Goal: Task Accomplishment & Management: Complete application form

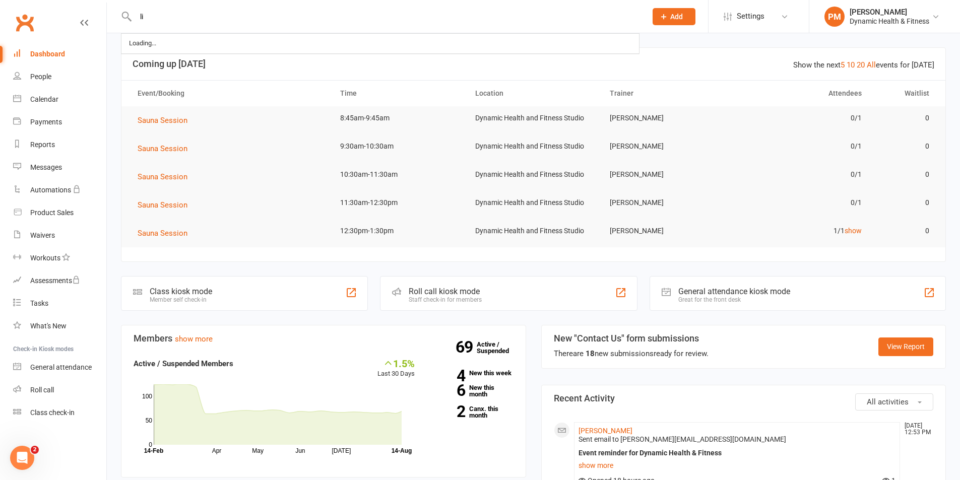
type input "l"
type input "E"
type input "l"
drag, startPoint x: 685, startPoint y: 17, endPoint x: 682, endPoint y: 3, distance: 13.8
click at [683, 16] on button "Add" at bounding box center [674, 16] width 43 height 17
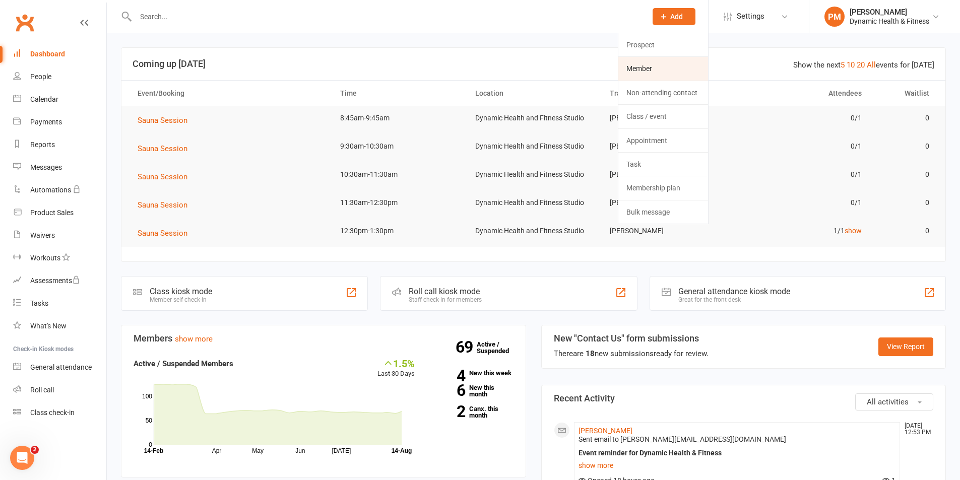
click at [649, 67] on link "Member" at bounding box center [663, 68] width 90 height 23
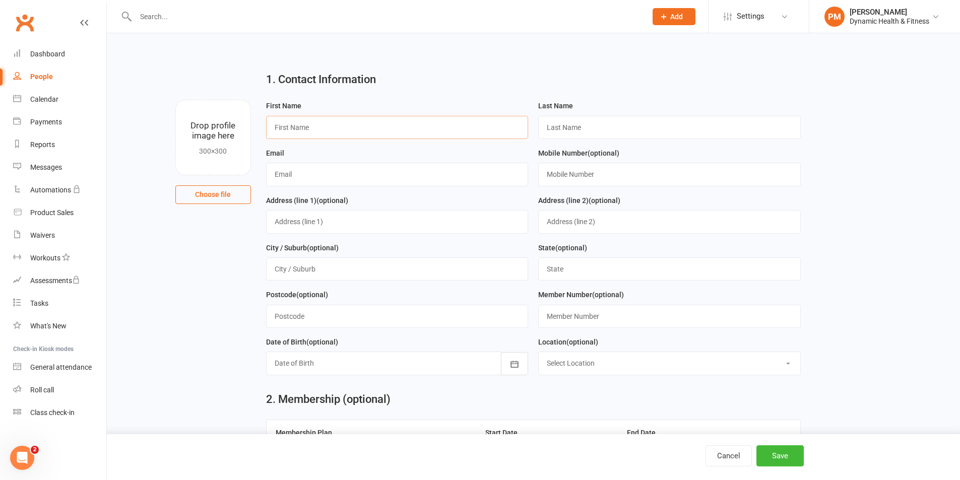
click at [338, 132] on input "text" at bounding box center [397, 127] width 263 height 23
type input "[PERSON_NAME]"
click at [630, 128] on input "text" at bounding box center [669, 127] width 263 height 23
type input "[PERSON_NAME]"
click at [413, 174] on input "text" at bounding box center [397, 174] width 263 height 23
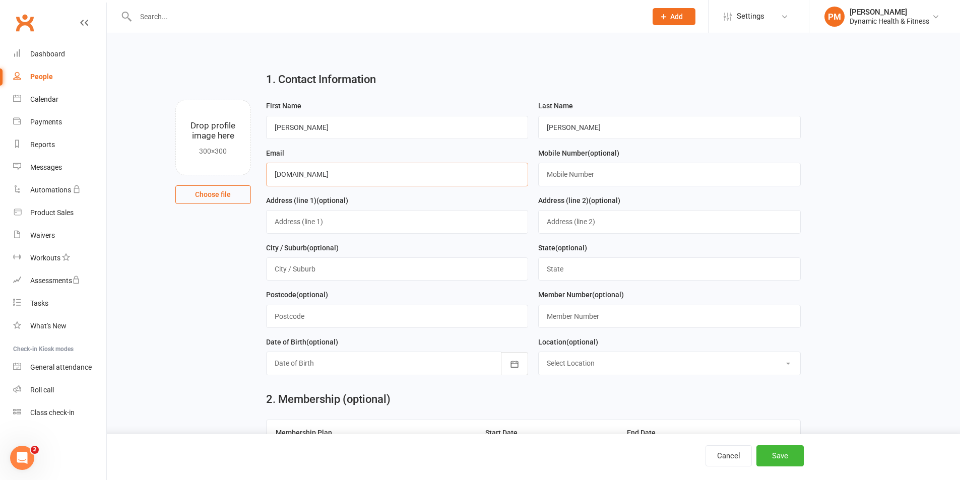
click at [318, 174] on input "[DOMAIN_NAME]" at bounding box center [397, 174] width 263 height 23
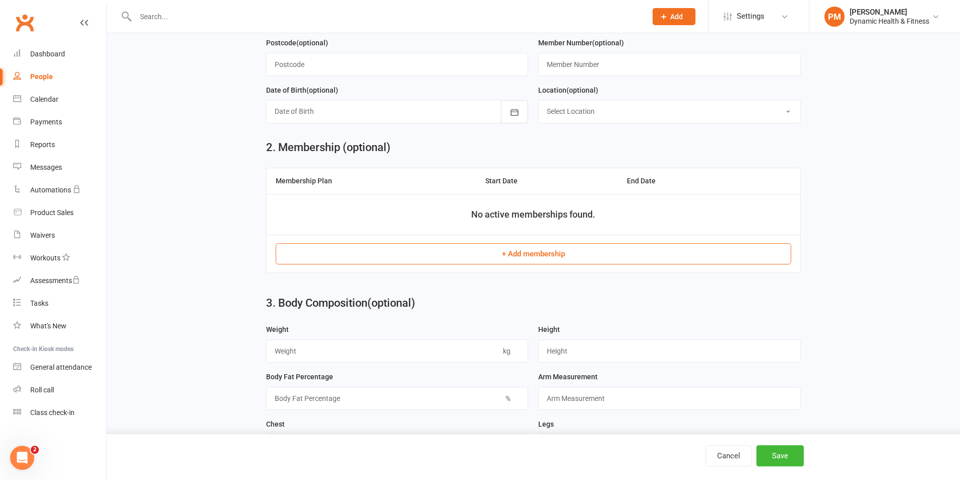
scroll to position [403, 0]
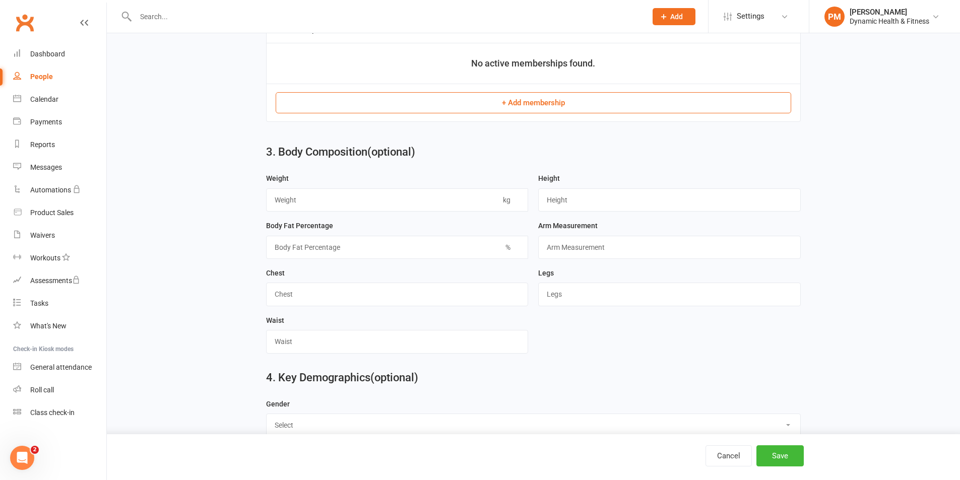
type input "[EMAIL_ADDRESS][DOMAIN_NAME]"
click at [516, 102] on button "+ Add membership" at bounding box center [534, 102] width 516 height 21
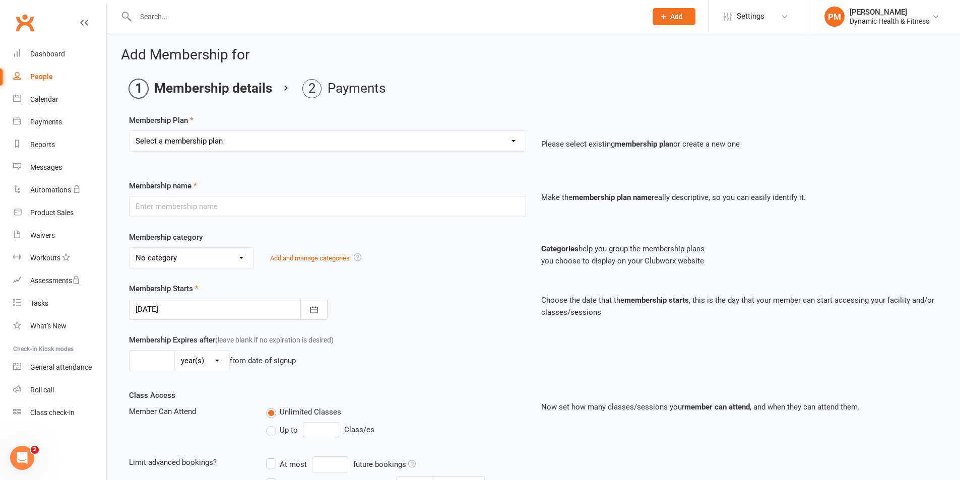
click at [325, 144] on select "Select a membership plan Create new Membership Plan Gym Access Only Membership …" at bounding box center [328, 141] width 396 height 20
click at [324, 145] on select "Select a membership plan Create new Membership Plan Gym Access Only Membership …" at bounding box center [328, 141] width 396 height 20
click at [247, 143] on select "Select a membership plan Create new Membership Plan Gym Access Only Membership …" at bounding box center [328, 141] width 396 height 20
click at [241, 140] on select "Select a membership plan Create new Membership Plan Gym Access Only Membership …" at bounding box center [328, 141] width 396 height 20
click at [429, 131] on select "Select a membership plan Create new Membership Plan Gym Access Only Membership …" at bounding box center [328, 141] width 396 height 20
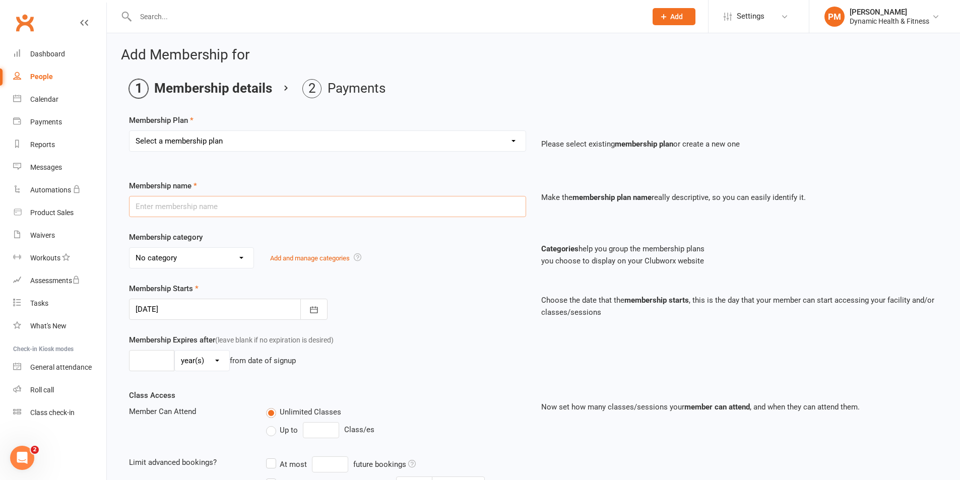
drag, startPoint x: 337, startPoint y: 206, endPoint x: 340, endPoint y: 198, distance: 8.4
click at [337, 206] on input "text" at bounding box center [327, 206] width 397 height 21
click at [310, 144] on select "Select a membership plan Create new Membership Plan Gym Access Only Membership …" at bounding box center [328, 141] width 396 height 20
drag, startPoint x: 526, startPoint y: 129, endPoint x: 519, endPoint y: 139, distance: 12.3
click at [524, 137] on div "Membership Plan Select a membership plan Create new Membership Plan Gym Access …" at bounding box center [533, 139] width 809 height 51
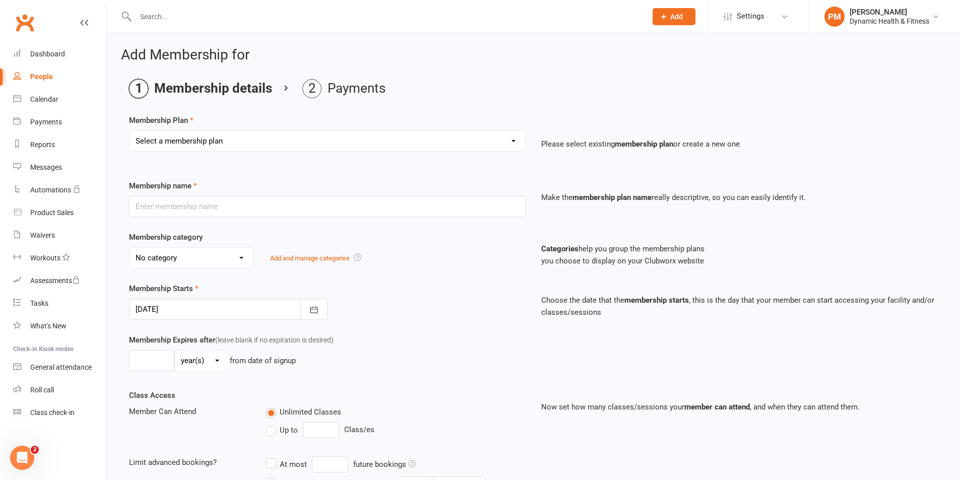
click at [513, 144] on select "Select a membership plan Create new Membership Plan Gym Access Only Membership …" at bounding box center [328, 141] width 396 height 20
click at [228, 145] on select "Select a membership plan Create new Membership Plan Gym Access Only Membership …" at bounding box center [328, 141] width 396 height 20
click at [206, 145] on select "Select a membership plan Create new Membership Plan Gym Access Only Membership …" at bounding box center [328, 141] width 396 height 20
click at [201, 147] on select "Select a membership plan Create new Membership Plan Gym Access Only Membership …" at bounding box center [328, 141] width 396 height 20
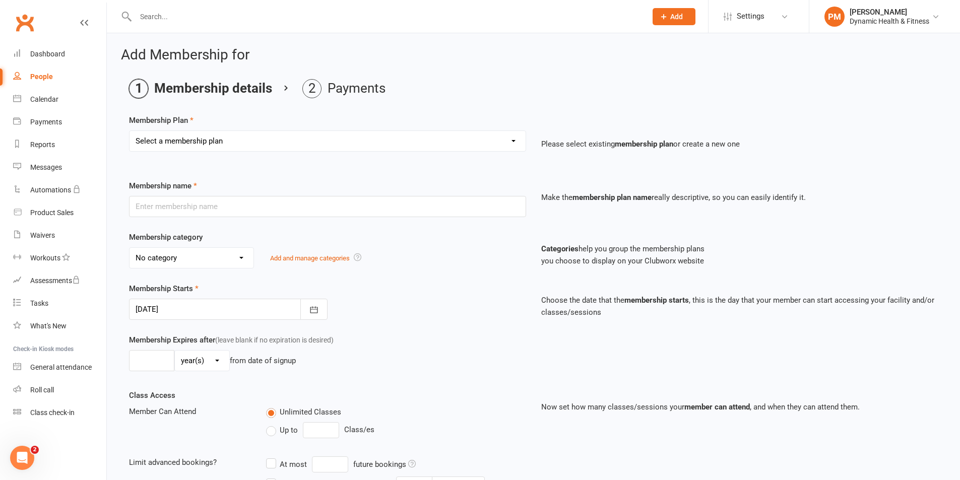
click at [270, 134] on select "Select a membership plan Create new Membership Plan Gym Access Only Membership …" at bounding box center [328, 141] width 396 height 20
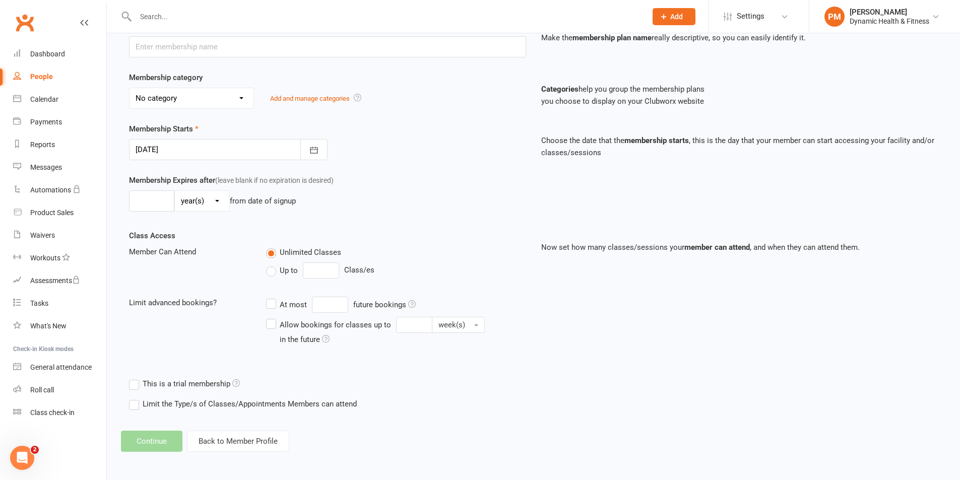
scroll to position [160, 0]
click at [227, 443] on button "Back to Member Profile" at bounding box center [238, 440] width 102 height 21
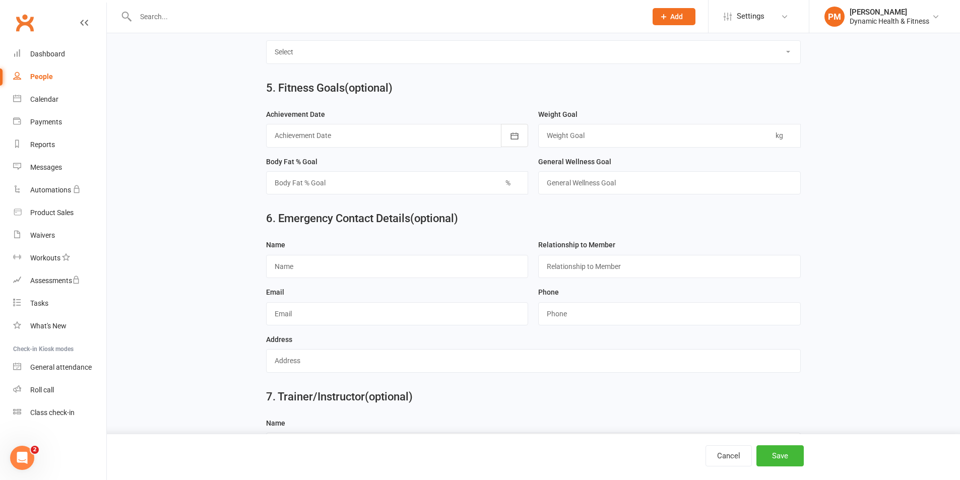
scroll to position [826, 0]
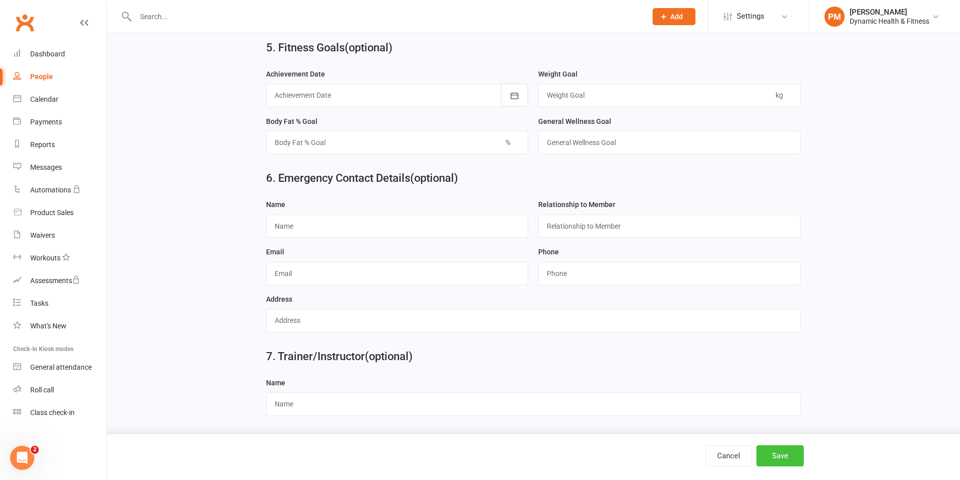
click at [775, 454] on button "Save" at bounding box center [779, 456] width 47 height 21
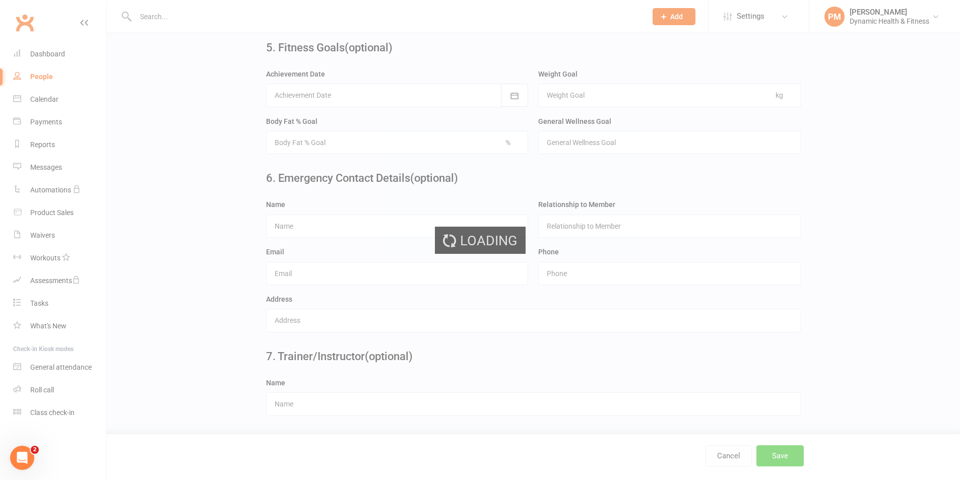
scroll to position [0, 0]
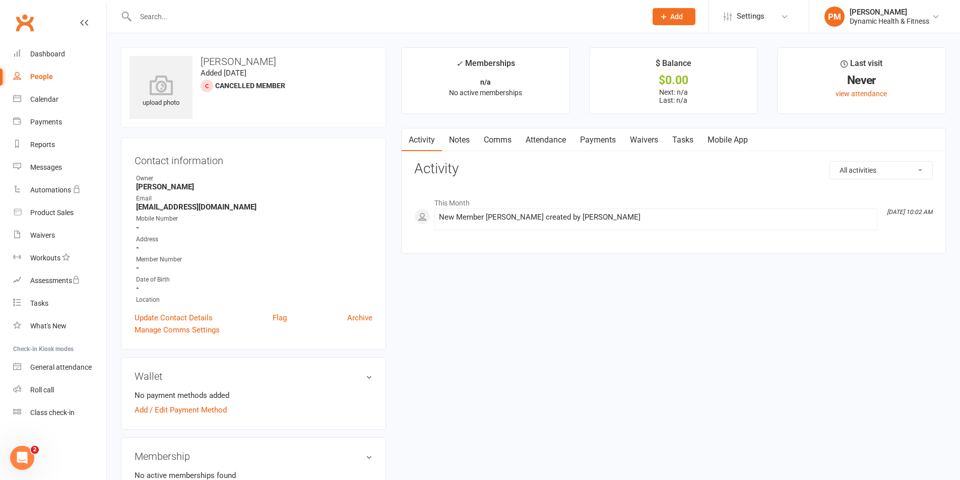
click at [591, 138] on link "Payments" at bounding box center [598, 140] width 50 height 23
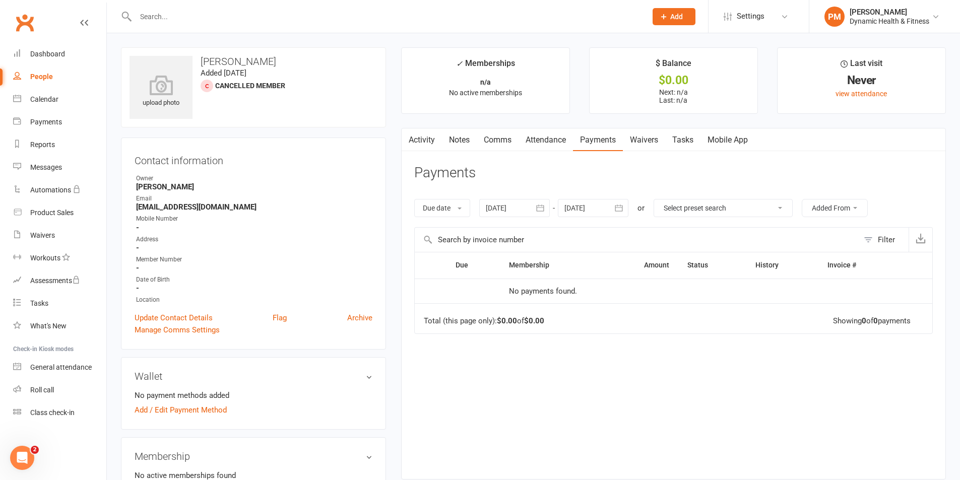
click at [424, 136] on link "Activity" at bounding box center [422, 140] width 40 height 23
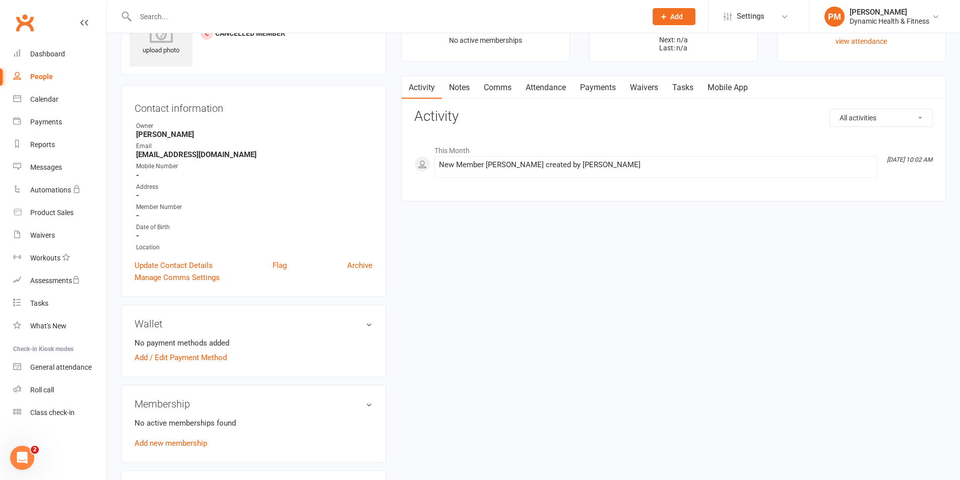
scroll to position [101, 0]
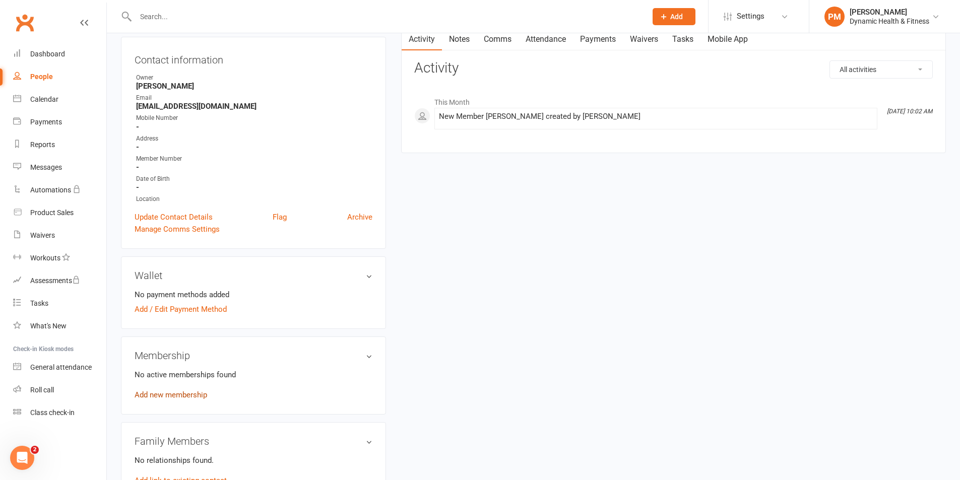
click at [185, 399] on link "Add new membership" at bounding box center [171, 395] width 73 height 9
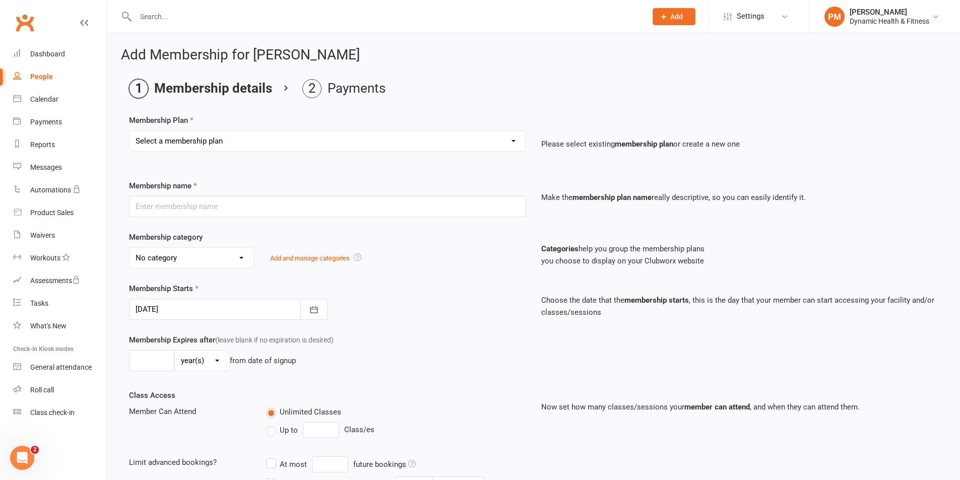
click at [328, 146] on select "Select a membership plan Create new Membership Plan Gym Access Only Membership …" at bounding box center [328, 141] width 396 height 20
select select "2"
click at [130, 131] on select "Select a membership plan Create new Membership Plan Gym Access Only Membership …" at bounding box center [328, 141] width 396 height 20
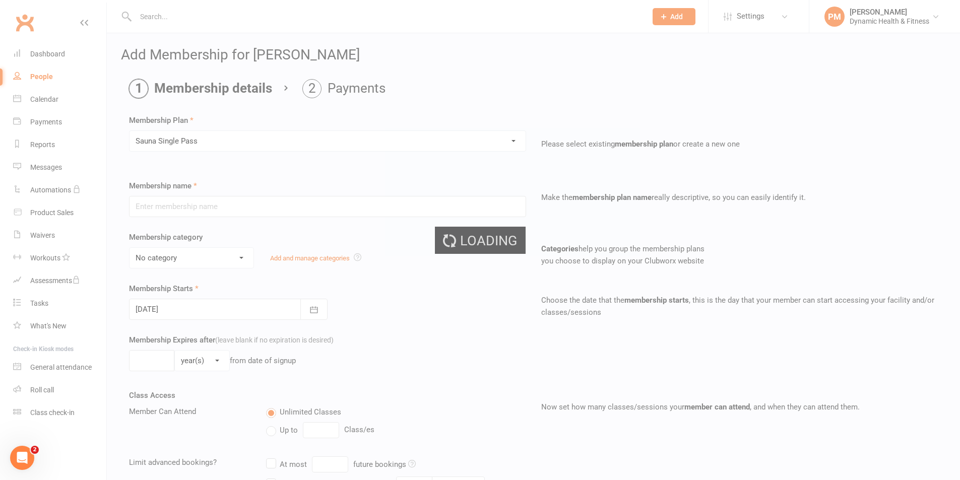
type input "Sauna Single Pass"
select select "2"
type input "0"
type input "1"
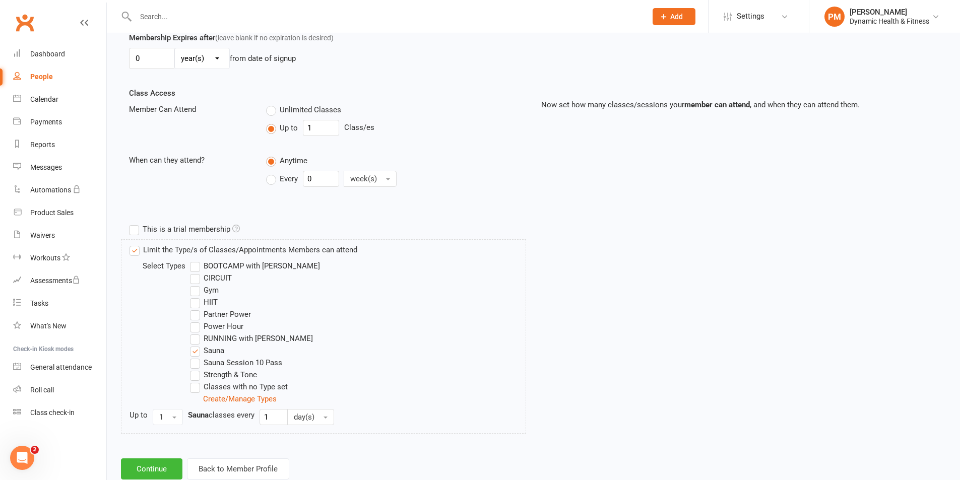
scroll to position [331, 0]
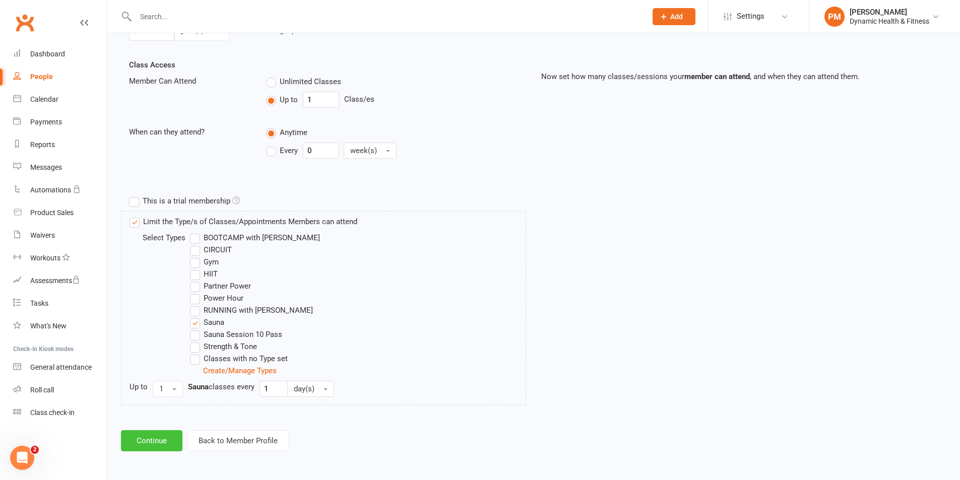
click at [145, 438] on button "Continue" at bounding box center [151, 440] width 61 height 21
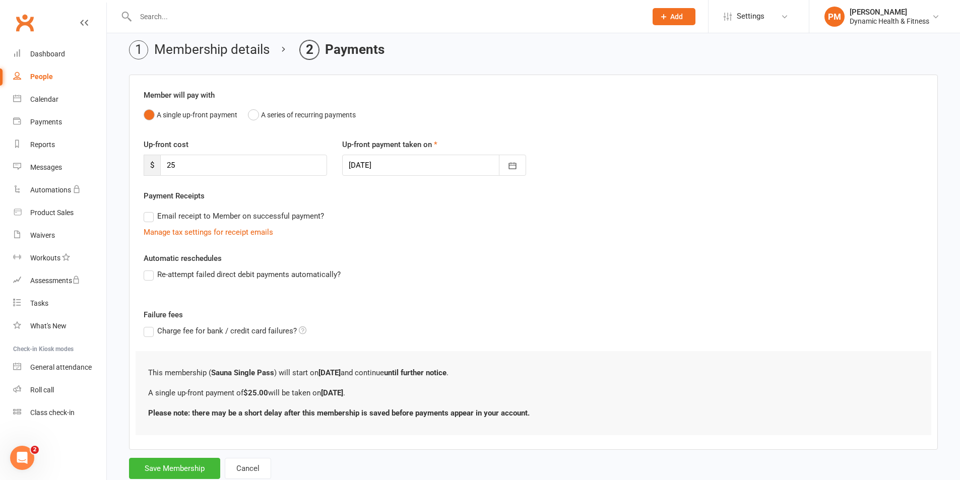
scroll to position [69, 0]
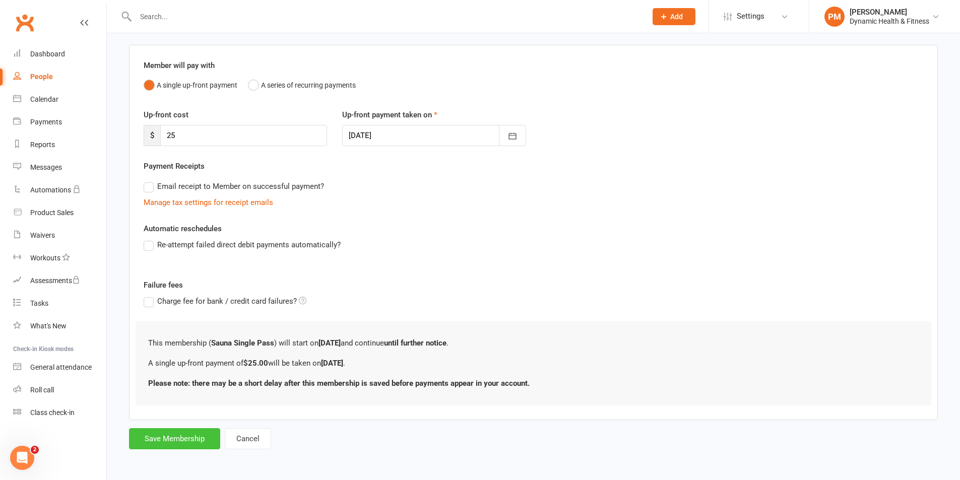
click at [172, 437] on button "Save Membership" at bounding box center [174, 438] width 91 height 21
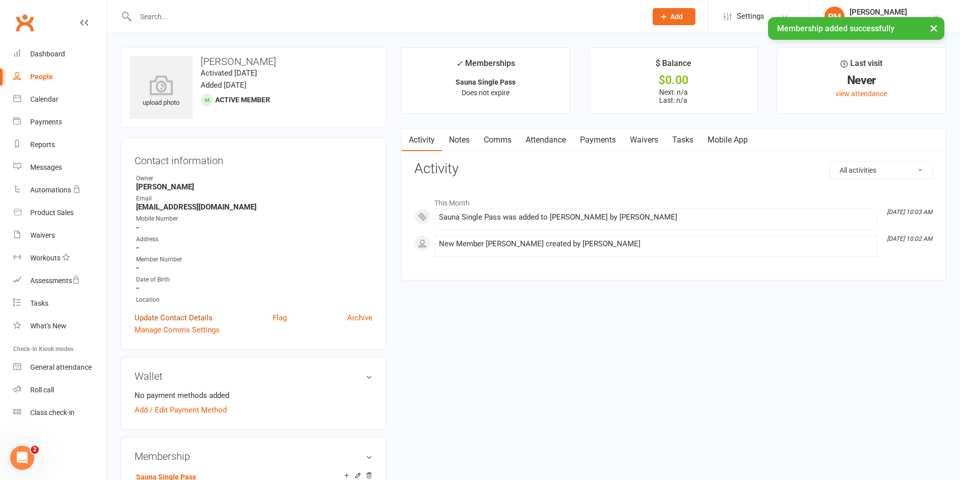
click at [176, 320] on link "Update Contact Details" at bounding box center [174, 318] width 78 height 12
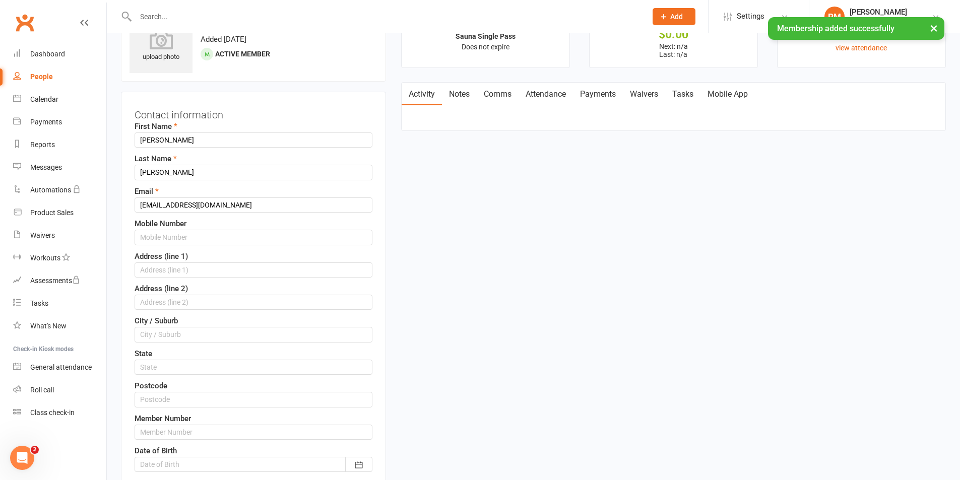
scroll to position [47, 0]
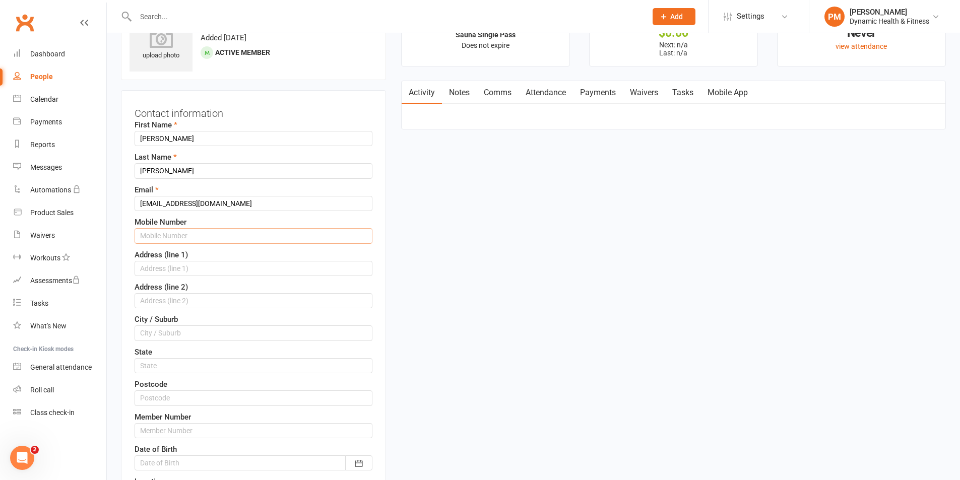
click at [171, 239] on input "text" at bounding box center [254, 235] width 238 height 15
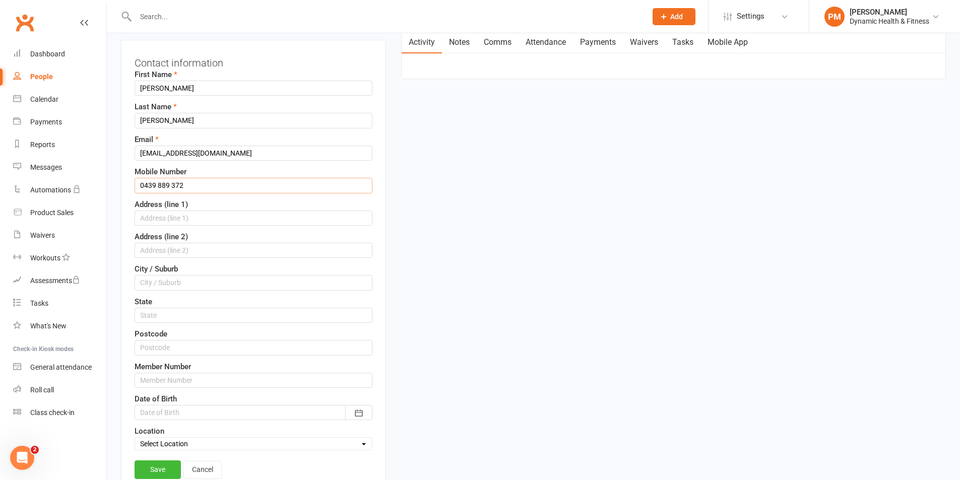
scroll to position [199, 0]
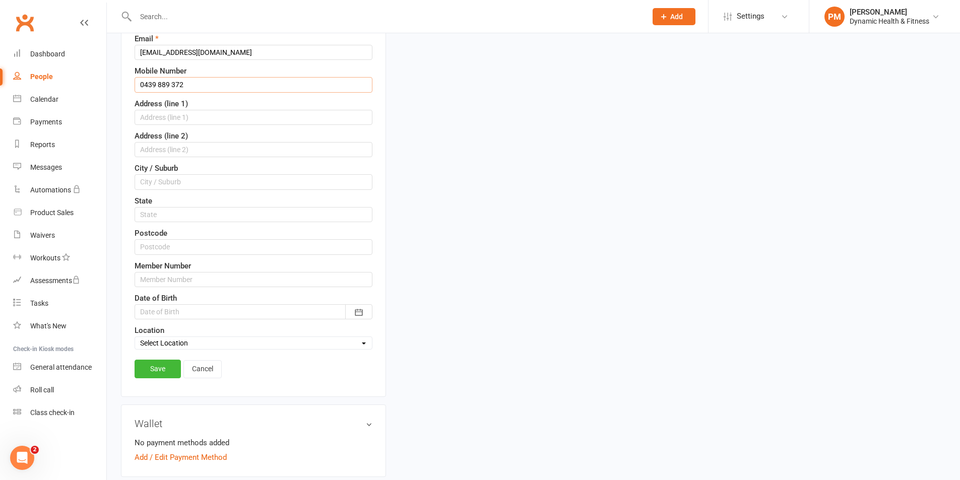
type input "0439 889 372"
click at [165, 315] on div at bounding box center [254, 311] width 238 height 15
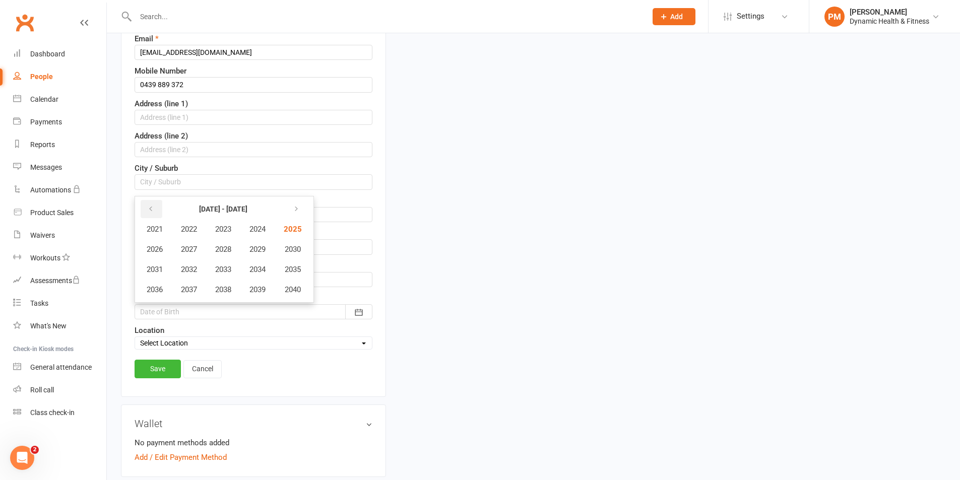
click at [151, 211] on icon "button" at bounding box center [150, 209] width 7 height 8
click at [222, 224] on button "2003" at bounding box center [223, 229] width 33 height 19
click at [172, 230] on span "January" at bounding box center [160, 229] width 26 height 9
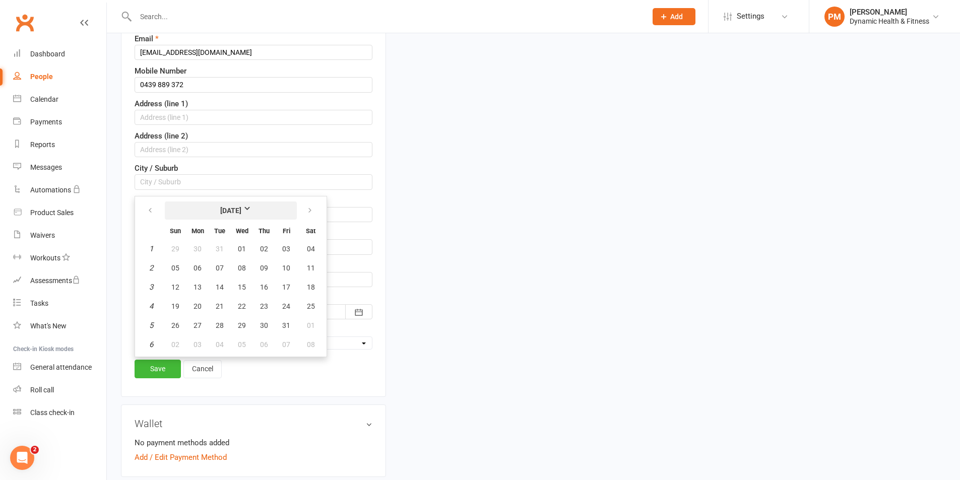
click at [230, 209] on strong "[DATE]" at bounding box center [231, 210] width 58 height 11
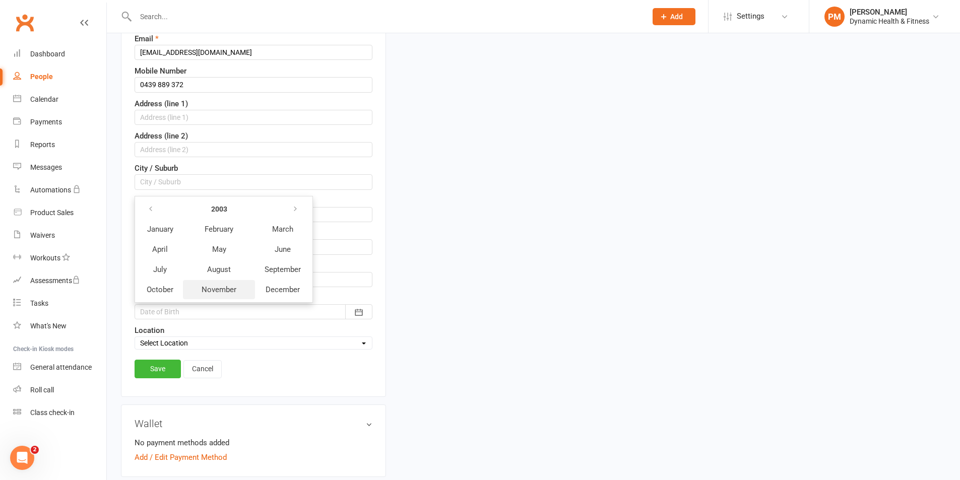
click at [232, 289] on span "November" at bounding box center [219, 289] width 35 height 9
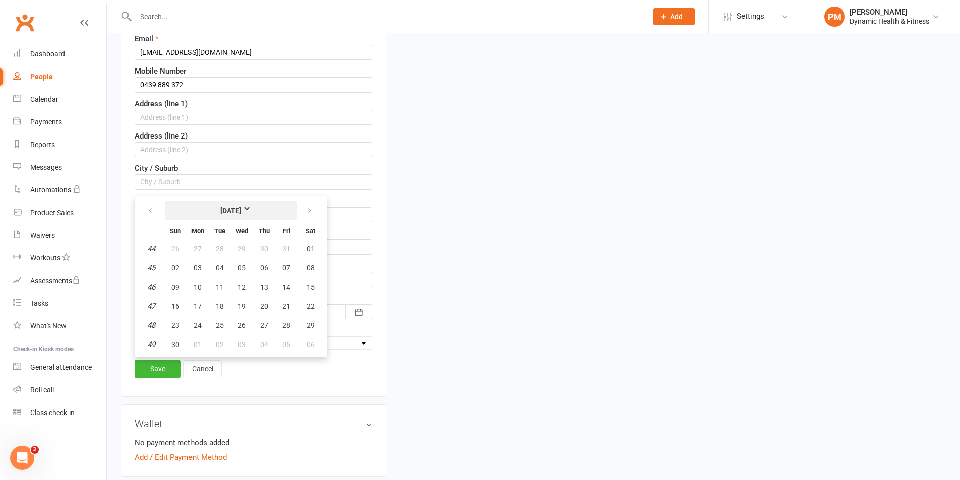
click at [228, 207] on strong "[DATE]" at bounding box center [231, 210] width 58 height 11
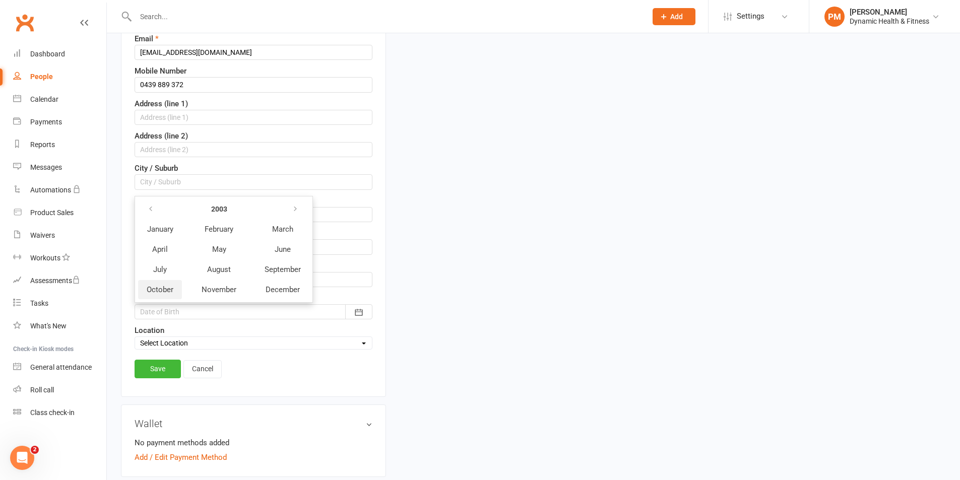
click at [169, 292] on span "October" at bounding box center [160, 289] width 27 height 9
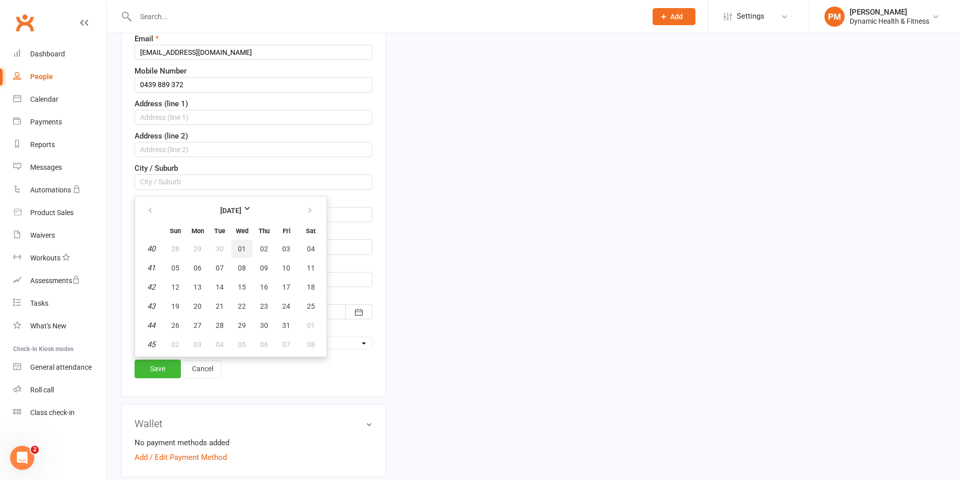
click at [238, 245] on span "01" at bounding box center [242, 249] width 8 height 8
type input "[DATE]"
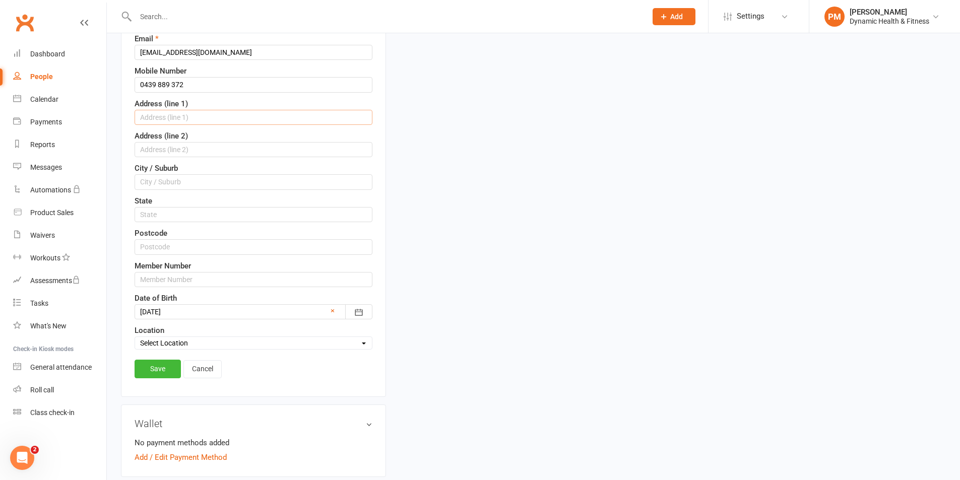
click at [167, 114] on input "text" at bounding box center [254, 117] width 238 height 15
type input "[STREET_ADDRESS]"
click at [164, 180] on input "text" at bounding box center [254, 181] width 238 height 15
type input "[PERSON_NAME]"
click at [156, 214] on input "text" at bounding box center [254, 214] width 238 height 15
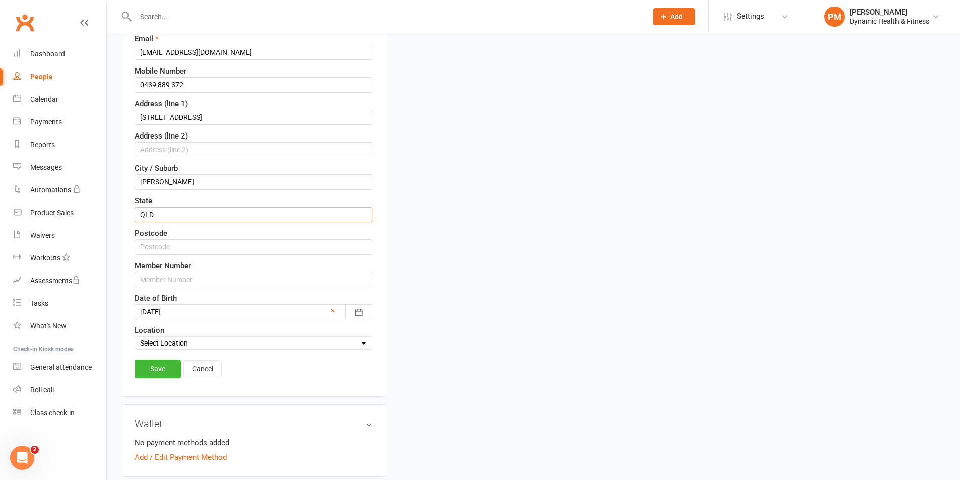
type input "QLD"
click at [163, 250] on input "text" at bounding box center [254, 246] width 238 height 15
type input "4805"
drag, startPoint x: 169, startPoint y: 369, endPoint x: 170, endPoint y: 358, distance: 11.1
click at [169, 368] on link "Save" at bounding box center [158, 369] width 46 height 18
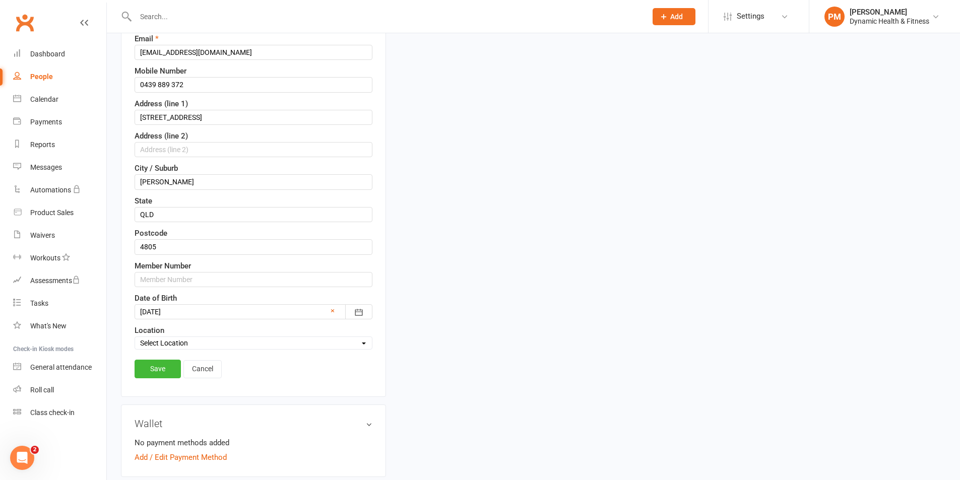
scroll to position [201, 0]
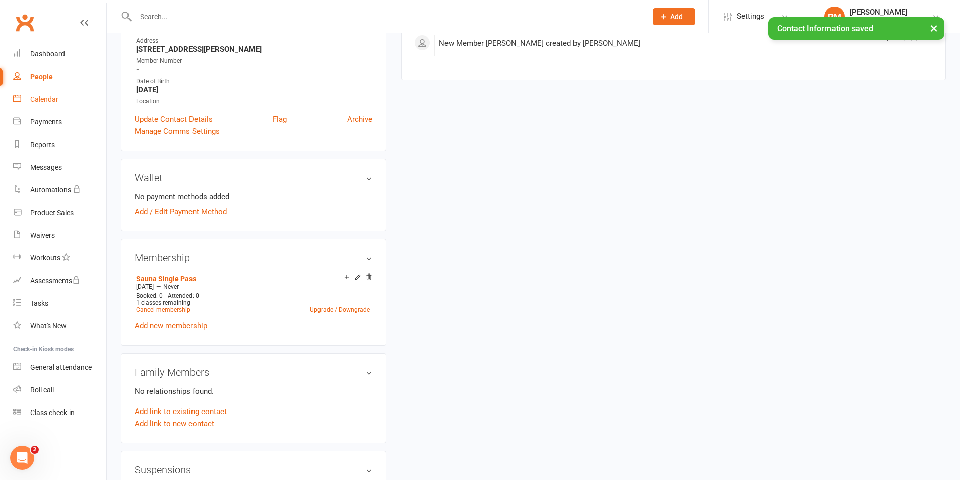
click at [55, 96] on div "Calendar" at bounding box center [44, 99] width 28 height 8
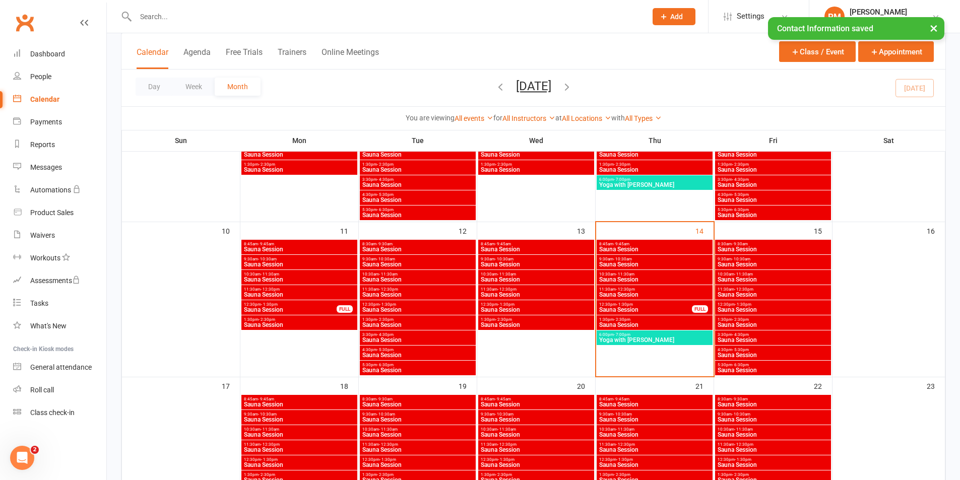
scroll to position [302, 0]
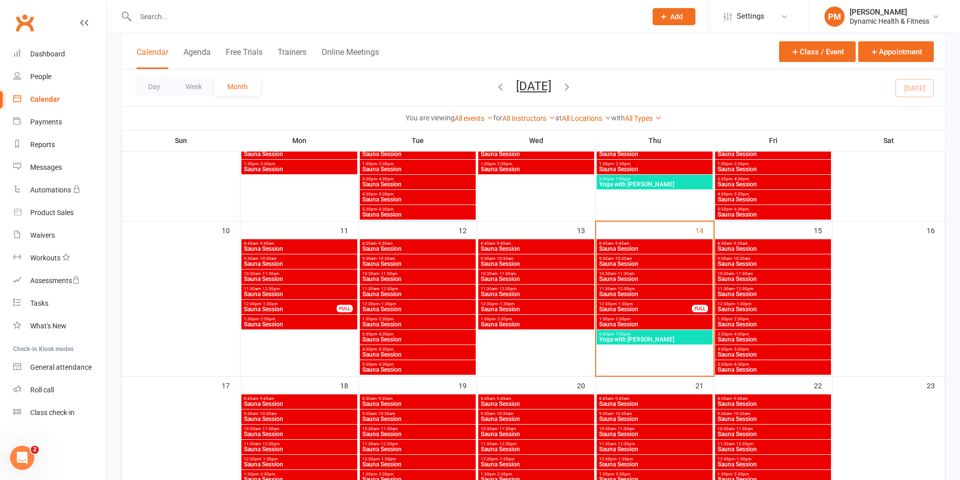
click at [652, 322] on span "Sauna Session" at bounding box center [655, 325] width 112 height 6
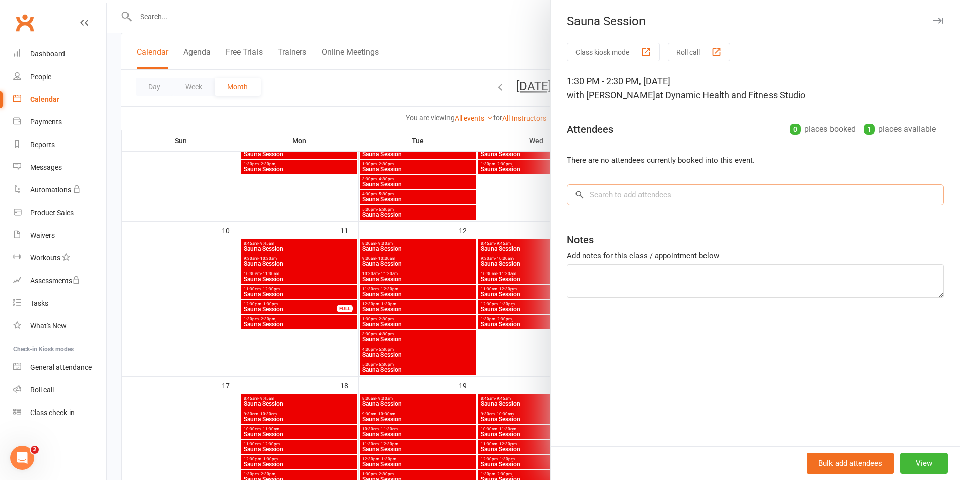
click at [653, 191] on input "search" at bounding box center [755, 194] width 377 height 21
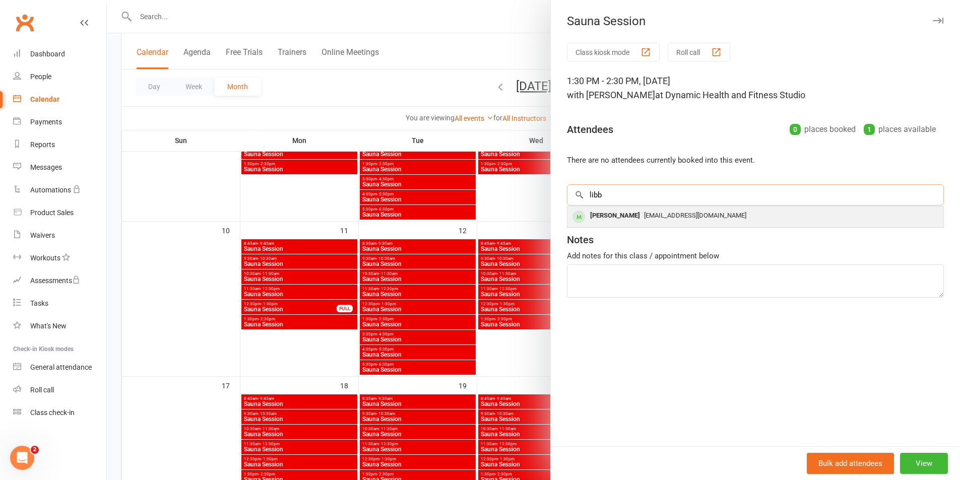
type input "libb"
click at [660, 215] on span "[EMAIL_ADDRESS][DOMAIN_NAME]" at bounding box center [695, 216] width 102 height 8
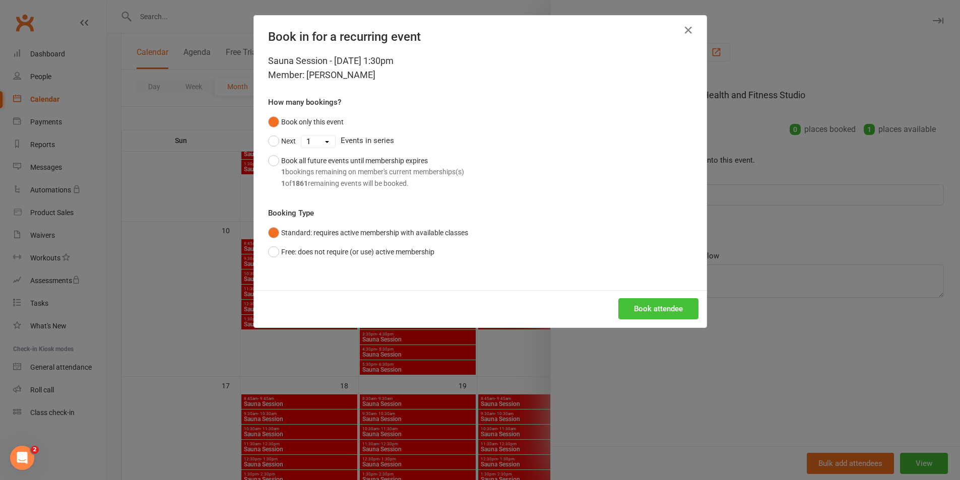
click at [653, 309] on button "Book attendee" at bounding box center [658, 308] width 80 height 21
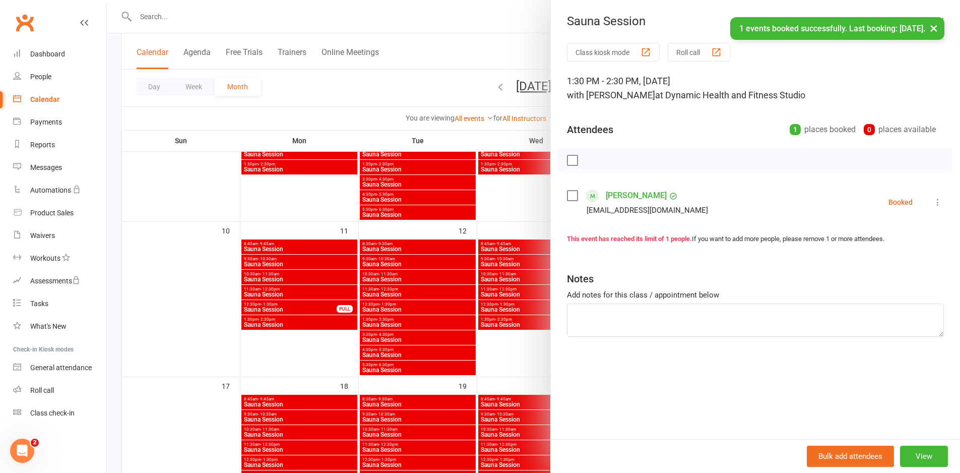
click at [937, 25] on button "×" at bounding box center [934, 28] width 18 height 22
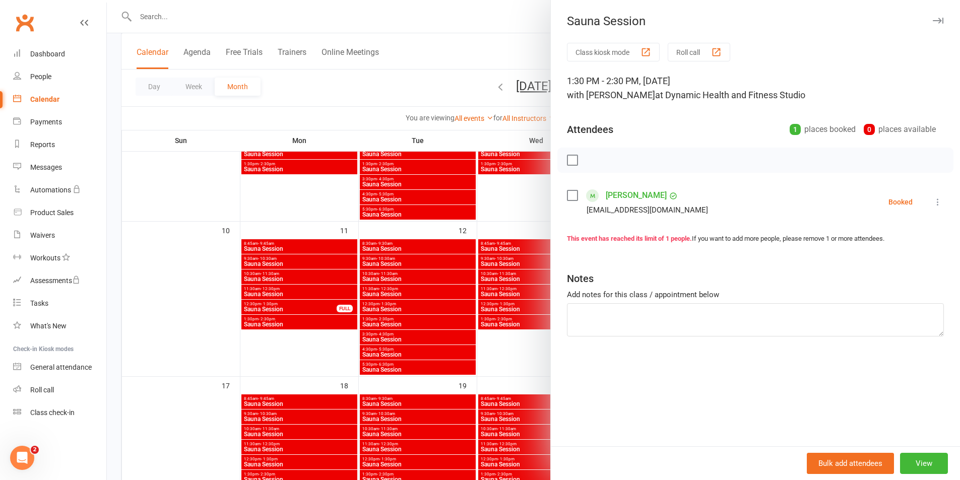
click at [455, 20] on div at bounding box center [533, 240] width 853 height 480
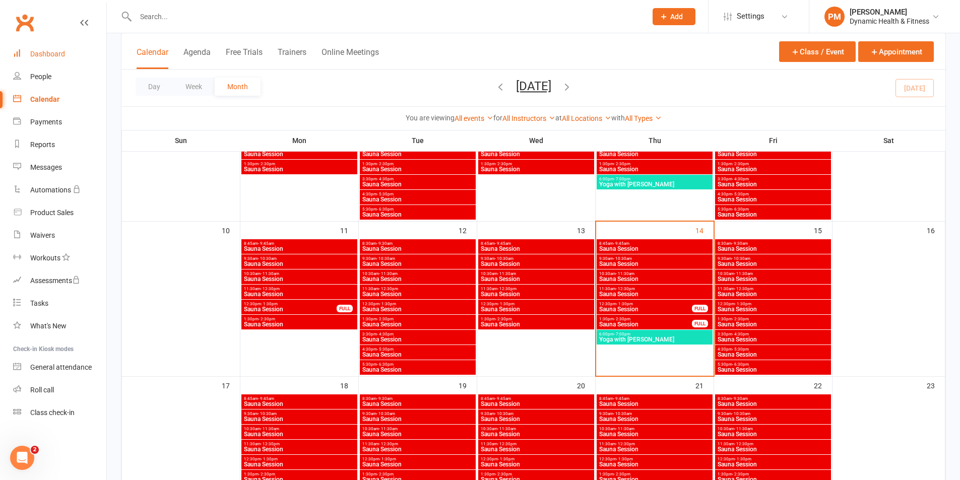
click at [61, 55] on div "Dashboard" at bounding box center [47, 54] width 35 height 8
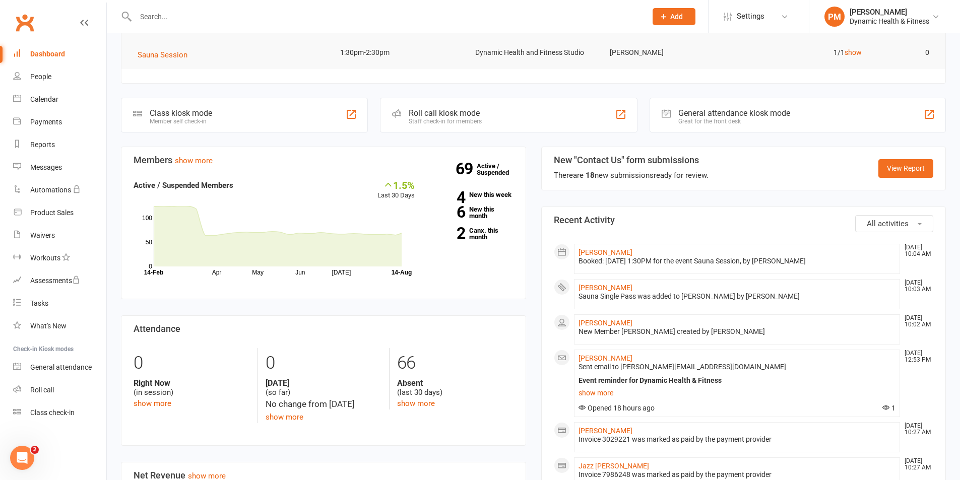
scroll to position [202, 0]
